Goal: Complete application form: Complete application form

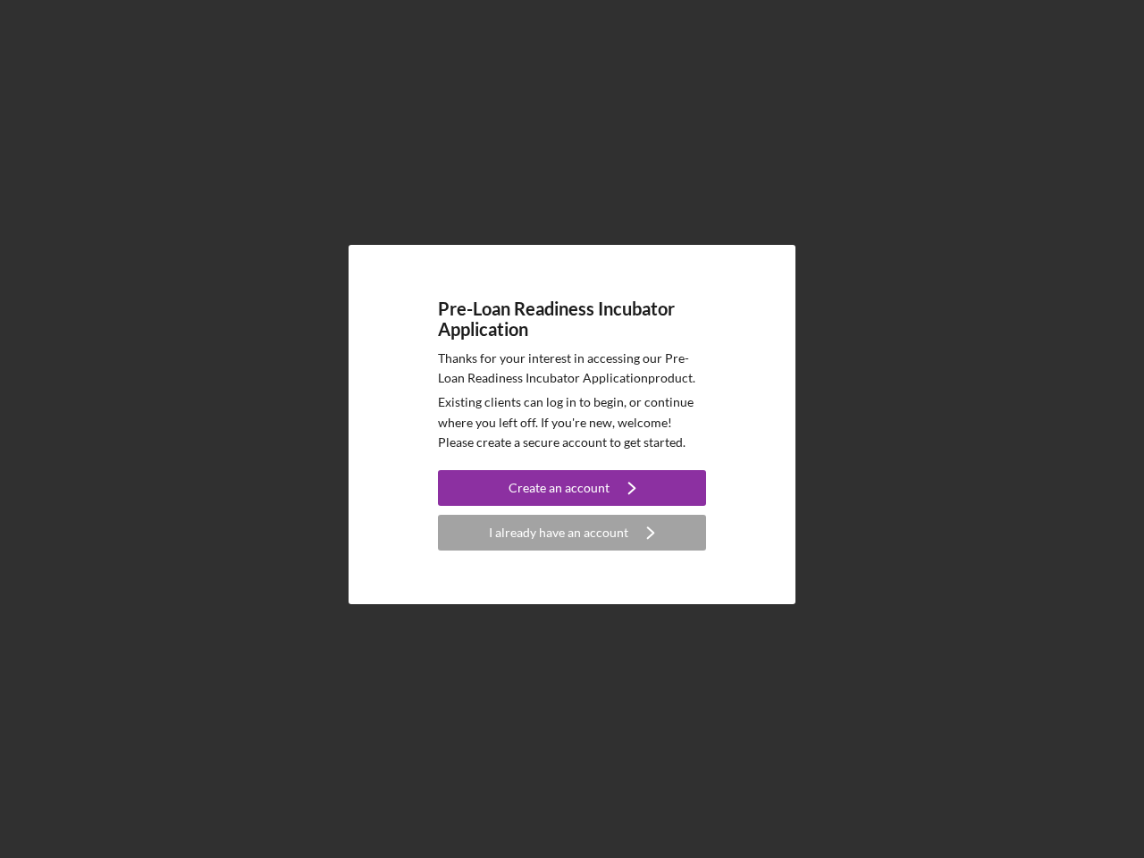
click at [572, 429] on p "Existing clients can log in to begin, or continue where you left off. If you're…" at bounding box center [572, 422] width 268 height 60
click at [572, 488] on div "Create an account" at bounding box center [559, 488] width 101 height 36
